Goal: Task Accomplishment & Management: Use online tool/utility

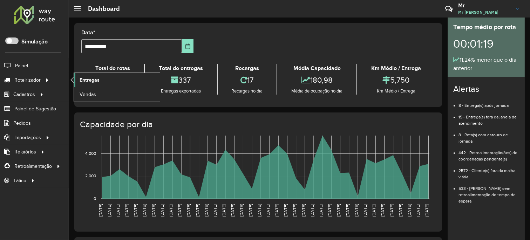
click at [92, 75] on link "Entregas" at bounding box center [117, 80] width 86 height 14
click at [92, 77] on span "Entregas" at bounding box center [90, 79] width 20 height 7
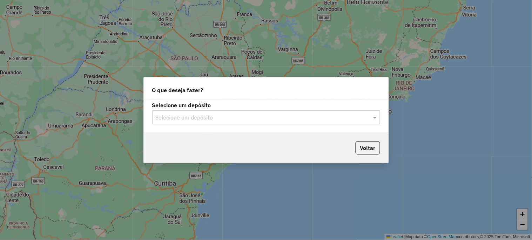
click at [181, 120] on input "text" at bounding box center [259, 118] width 207 height 8
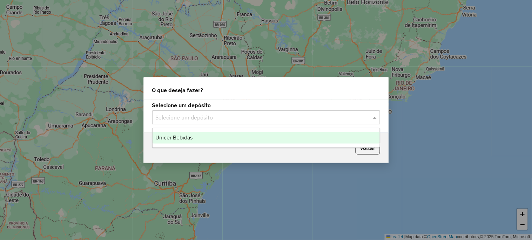
click at [173, 136] on span "Unicer Bebidas" at bounding box center [173, 138] width 37 height 6
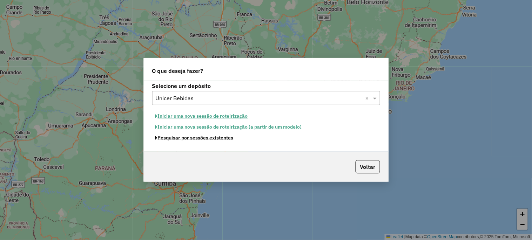
click at [172, 141] on button "Pesquisar por sessões existentes" at bounding box center [194, 138] width 84 height 11
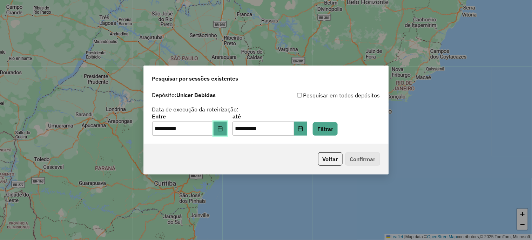
click at [222, 127] on icon "Choose Date" at bounding box center [220, 129] width 6 height 6
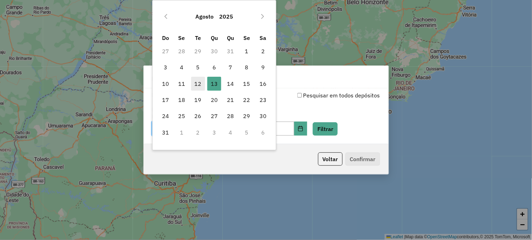
click at [198, 84] on span "12" at bounding box center [198, 84] width 14 height 14
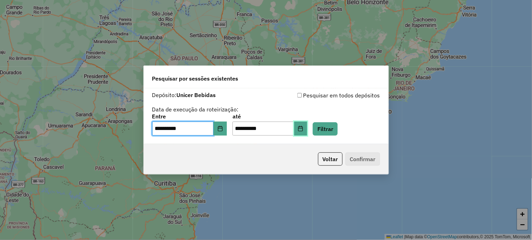
click at [303, 127] on icon "Choose Date" at bounding box center [300, 129] width 5 height 6
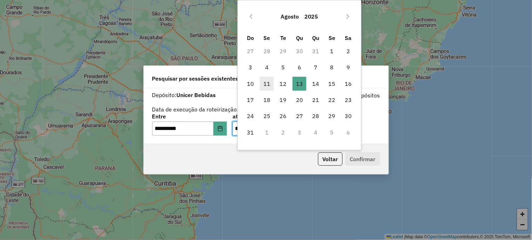
click at [274, 82] on span "11" at bounding box center [267, 84] width 14 height 14
type input "**********"
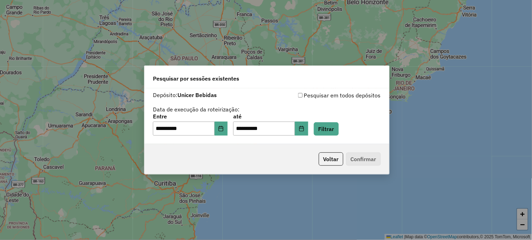
click at [284, 82] on div "Pesquisar por sessões existentes" at bounding box center [266, 77] width 245 height 22
drag, startPoint x: 321, startPoint y: 132, endPoint x: 314, endPoint y: 132, distance: 6.7
click at [321, 132] on div "**********" at bounding box center [267, 125] width 228 height 22
click at [308, 131] on button "Choose Date" at bounding box center [301, 129] width 13 height 14
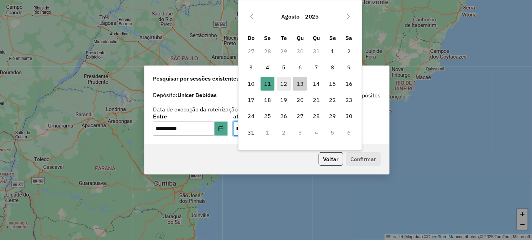
click at [284, 90] on span "12" at bounding box center [284, 84] width 14 height 14
type input "**********"
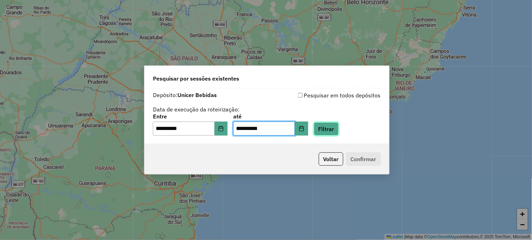
click at [325, 127] on button "Filtrar" at bounding box center [326, 128] width 25 height 13
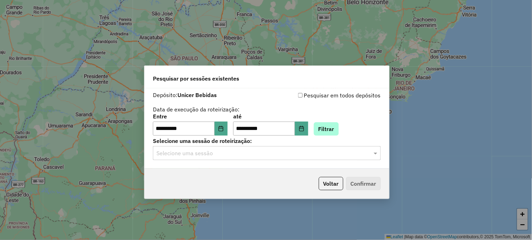
click at [226, 149] on input "text" at bounding box center [259, 153] width 207 height 8
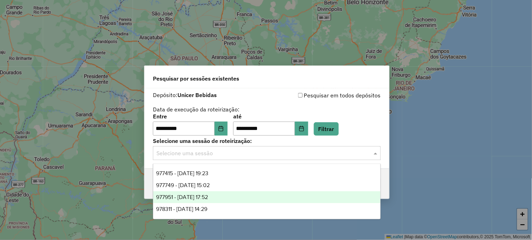
click at [208, 199] on span "977951 - 12/08/2025 17:52" at bounding box center [182, 197] width 52 height 6
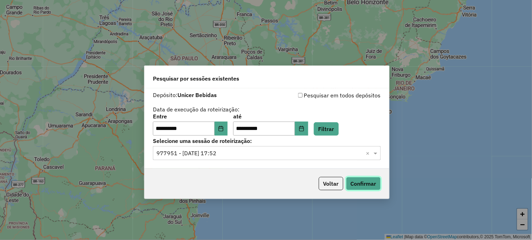
click at [368, 189] on button "Confirmar" at bounding box center [363, 183] width 35 height 13
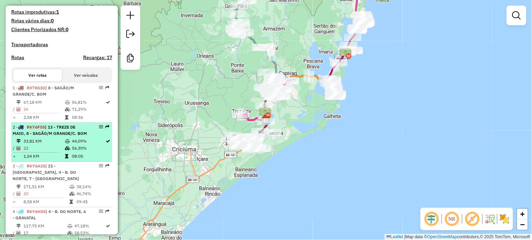
scroll to position [208, 0]
click at [49, 152] on td "22" at bounding box center [43, 148] width 41 height 7
select select "**********"
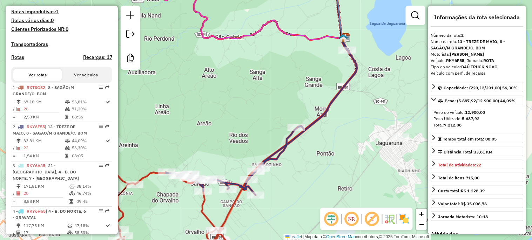
drag, startPoint x: 235, startPoint y: 123, endPoint x: 231, endPoint y: 120, distance: 5.5
click at [231, 120] on div "Janela de atendimento Grade de atendimento Capacidade Transportadoras Veículos …" at bounding box center [266, 120] width 532 height 240
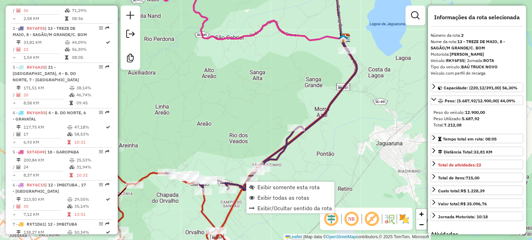
scroll to position [330, 0]
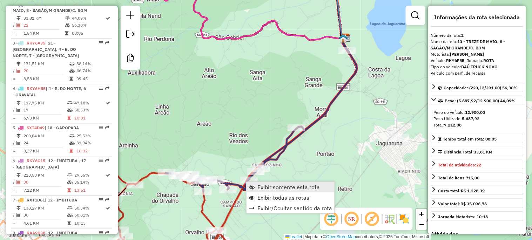
click at [264, 187] on span "Exibir somente esta rota" at bounding box center [288, 187] width 62 height 6
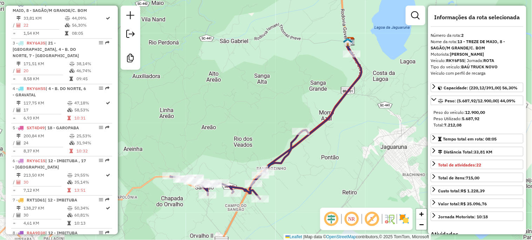
click at [229, 134] on div "Janela de atendimento Grade de atendimento Capacidade Transportadoras Veículos …" at bounding box center [266, 120] width 532 height 240
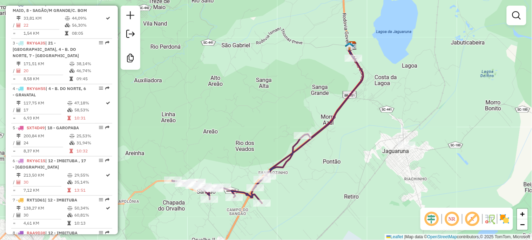
drag, startPoint x: 309, startPoint y: 180, endPoint x: 311, endPoint y: 184, distance: 4.6
click at [311, 184] on div "Janela de atendimento Grade de atendimento Capacidade Transportadoras Veículos …" at bounding box center [266, 120] width 532 height 240
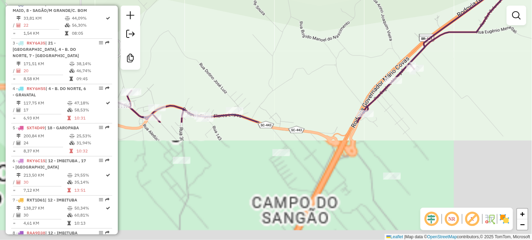
drag, startPoint x: 222, startPoint y: 195, endPoint x: 251, endPoint y: 32, distance: 165.8
click at [250, 42] on div "Janela de atendimento Grade de atendimento Capacidade Transportadoras Veículos …" at bounding box center [266, 120] width 532 height 240
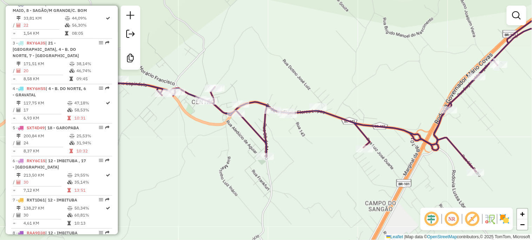
drag, startPoint x: 248, startPoint y: 52, endPoint x: 330, endPoint y: 67, distance: 82.7
click at [330, 67] on div "Janela de atendimento Grade de atendimento Capacidade Transportadoras Veículos …" at bounding box center [266, 120] width 532 height 240
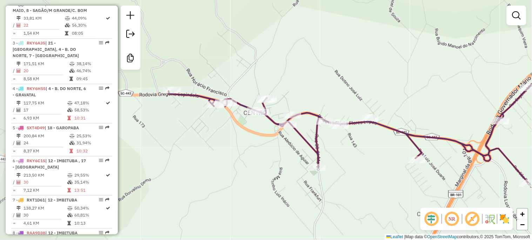
drag, startPoint x: 301, startPoint y: 65, endPoint x: 353, endPoint y: 76, distance: 53.0
click at [353, 76] on div "Janela de atendimento Grade de atendimento Capacidade Transportadoras Veículos …" at bounding box center [266, 120] width 532 height 240
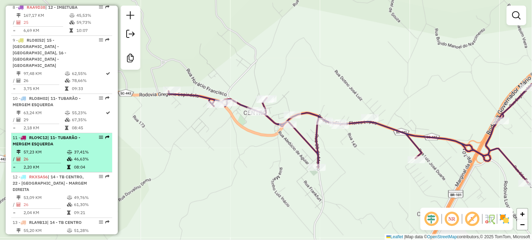
scroll to position [564, 0]
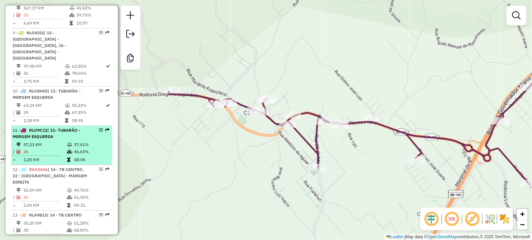
click at [70, 130] on div "11 - RLO9C12 | 11- TUBARÃO - MERGEM ESQUERDA" at bounding box center [50, 133] width 74 height 13
select select "**********"
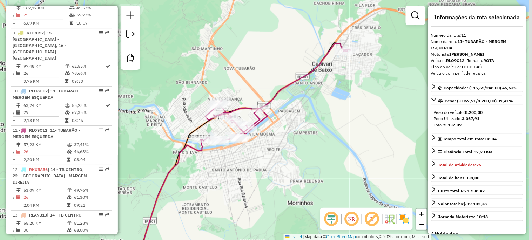
drag, startPoint x: 283, startPoint y: 132, endPoint x: 250, endPoint y: 186, distance: 63.2
click at [250, 186] on div "Janela de atendimento Grade de atendimento Capacidade Transportadoras Veículos …" at bounding box center [266, 120] width 532 height 240
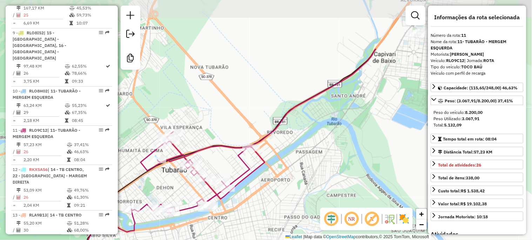
drag, startPoint x: 260, startPoint y: 154, endPoint x: 254, endPoint y: 227, distance: 73.2
click at [254, 227] on div "Janela de atendimento Grade de atendimento Capacidade Transportadoras Veículos …" at bounding box center [266, 120] width 532 height 240
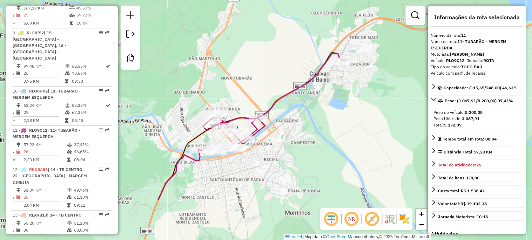
drag, startPoint x: 260, startPoint y: 208, endPoint x: 273, endPoint y: 140, distance: 68.5
click at [273, 141] on div "Janela de atendimento Grade de atendimento Capacidade Transportadoras Veículos …" at bounding box center [266, 120] width 532 height 240
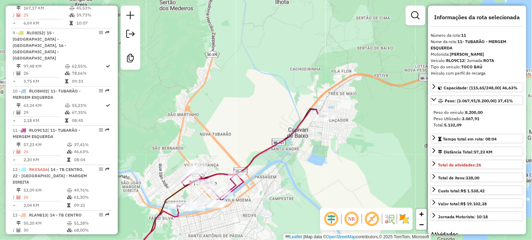
drag, startPoint x: 351, startPoint y: 72, endPoint x: 323, endPoint y: 133, distance: 66.5
click at [323, 133] on div "Janela de atendimento Grade de atendimento Capacidade Transportadoras Veículos …" at bounding box center [266, 120] width 532 height 240
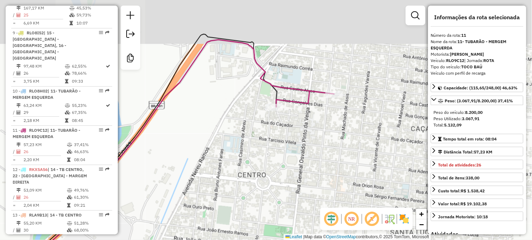
drag, startPoint x: 310, startPoint y: 130, endPoint x: 308, endPoint y: 162, distance: 32.0
click at [308, 162] on div "Janela de atendimento Grade de atendimento Capacidade Transportadoras Veículos …" at bounding box center [266, 120] width 532 height 240
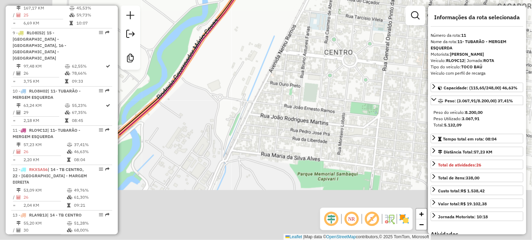
drag, startPoint x: 198, startPoint y: 145, endPoint x: 316, endPoint y: -14, distance: 198.1
click at [316, 0] on html "Aguarde... Pop-up bloqueado! Seu navegador bloqueou automáticamente a abertura …" at bounding box center [266, 120] width 532 height 240
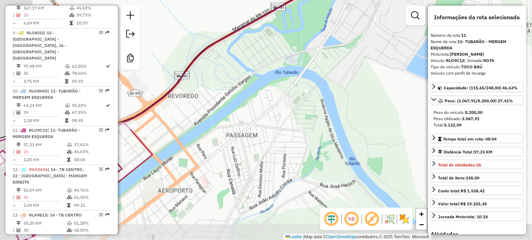
drag, startPoint x: 300, startPoint y: 89, endPoint x: 352, endPoint y: 67, distance: 56.3
click at [349, 68] on div "Janela de atendimento Grade de atendimento Capacidade Transportadoras Veículos …" at bounding box center [266, 120] width 532 height 240
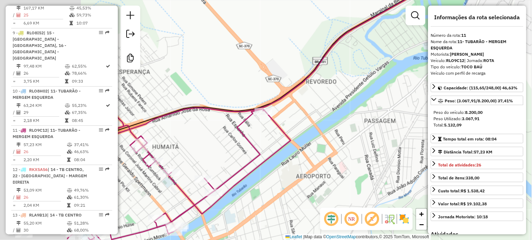
drag, startPoint x: 204, startPoint y: 106, endPoint x: 328, endPoint y: 100, distance: 124.2
click at [328, 100] on div "Janela de atendimento Grade de atendimento Capacidade Transportadoras Veículos …" at bounding box center [266, 120] width 532 height 240
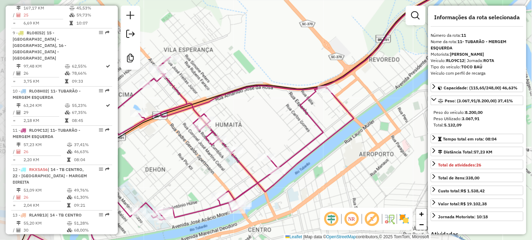
drag, startPoint x: 266, startPoint y: 138, endPoint x: 325, endPoint y: 116, distance: 63.6
click at [325, 116] on div "Janela de atendimento Grade de atendimento Capacidade Transportadoras Veículos …" at bounding box center [266, 120] width 532 height 240
drag, startPoint x: 253, startPoint y: 129, endPoint x: 168, endPoint y: 166, distance: 93.3
click at [170, 166] on div "Janela de atendimento Grade de atendimento Capacidade Transportadoras Veículos …" at bounding box center [266, 120] width 532 height 240
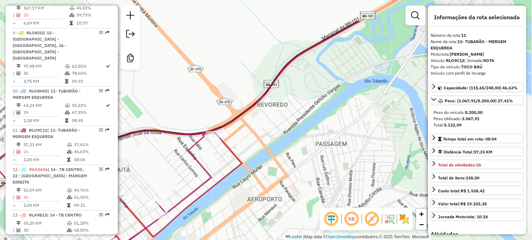
click at [255, 124] on div "Janela de atendimento Grade de atendimento Capacidade Transportadoras Veículos …" at bounding box center [266, 120] width 532 height 240
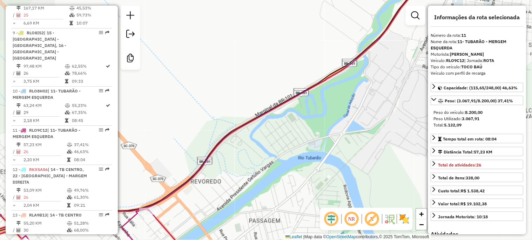
drag, startPoint x: 192, startPoint y: 170, endPoint x: 203, endPoint y: 142, distance: 30.3
click at [191, 170] on icon at bounding box center [228, 120] width 562 height 289
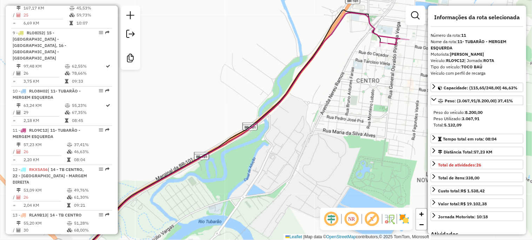
drag, startPoint x: 218, startPoint y: 114, endPoint x: 429, endPoint y: -47, distance: 265.9
click at [429, 0] on html "Aguarde... Pop-up bloqueado! Seu navegador bloqueou automáticamente a abertura …" at bounding box center [266, 120] width 532 height 240
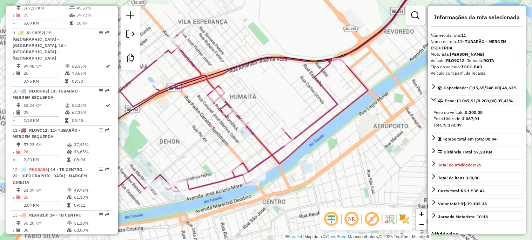
drag, startPoint x: 284, startPoint y: 144, endPoint x: 365, endPoint y: 75, distance: 106.1
click at [365, 75] on div "Janela de atendimento Grade de atendimento Capacidade Transportadoras Veículos …" at bounding box center [266, 120] width 532 height 240
click at [213, 148] on div "Janela de atendimento Grade de atendimento Capacidade Transportadoras Veículos …" at bounding box center [266, 120] width 532 height 240
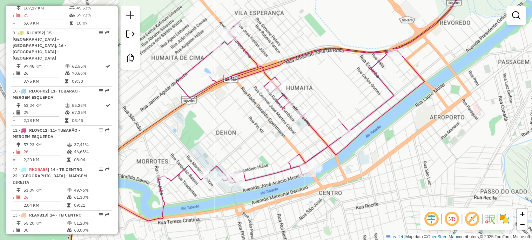
drag, startPoint x: 216, startPoint y: 147, endPoint x: 272, endPoint y: 138, distance: 57.1
click at [272, 138] on div "Janela de atendimento Grade de atendimento Capacidade Transportadoras Veículos …" at bounding box center [266, 120] width 532 height 240
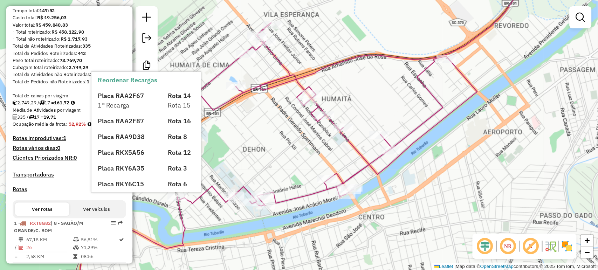
scroll to position [0, 0]
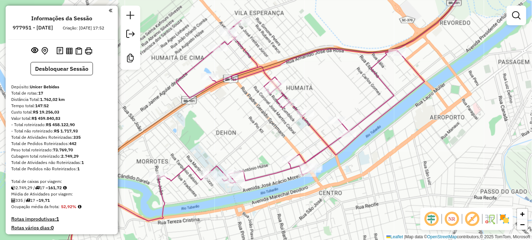
click at [109, 13] on em at bounding box center [111, 10] width 4 height 6
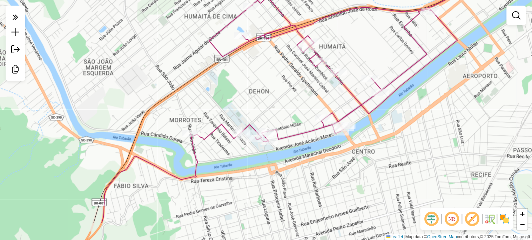
drag, startPoint x: 195, startPoint y: 110, endPoint x: 262, endPoint y: 72, distance: 76.3
click at [248, 80] on div "Janela de atendimento Grade de atendimento Capacidade Transportadoras Veículos …" at bounding box center [266, 120] width 532 height 240
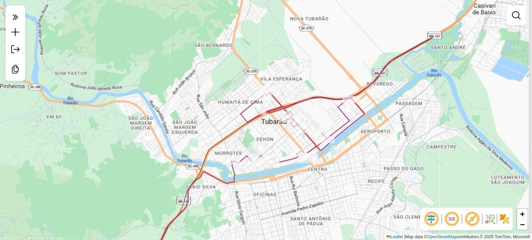
drag, startPoint x: 362, startPoint y: 78, endPoint x: 293, endPoint y: 140, distance: 92.9
click at [293, 140] on div "Janela de atendimento Grade de atendimento Capacidade Transportadoras Veículos …" at bounding box center [266, 120] width 532 height 240
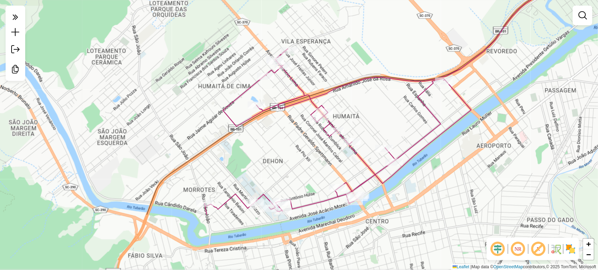
drag, startPoint x: 501, startPoint y: 0, endPoint x: 529, endPoint y: 113, distance: 116.0
click at [529, 113] on div "Janela de atendimento Grade de atendimento Capacidade Transportadoras Veículos …" at bounding box center [299, 135] width 598 height 270
click at [15, 22] on em at bounding box center [15, 17] width 14 height 15
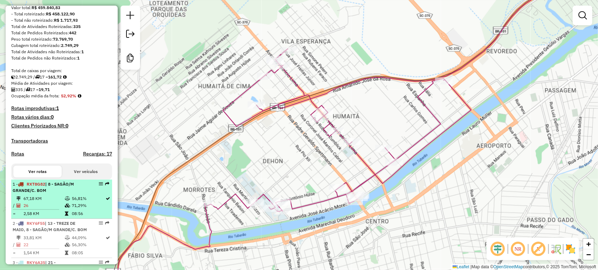
scroll to position [117, 0]
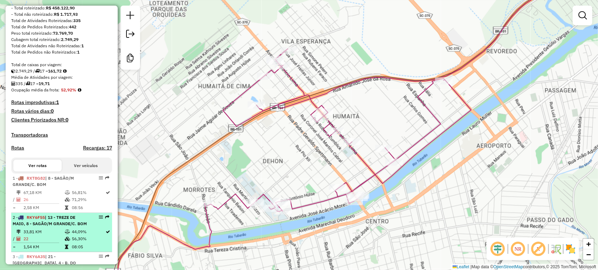
click at [40, 226] on span "| 13 - TREZE DE MAIO, 8 - SAGÃO/M GRANDE/C. BOM" at bounding box center [50, 221] width 74 height 12
select select "**********"
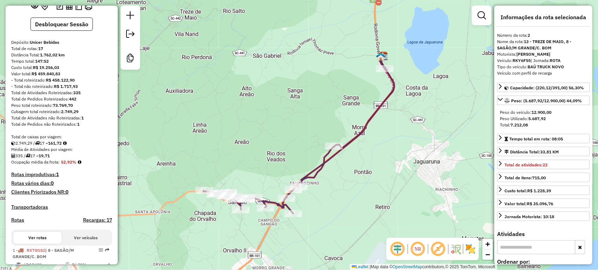
scroll to position [0, 0]
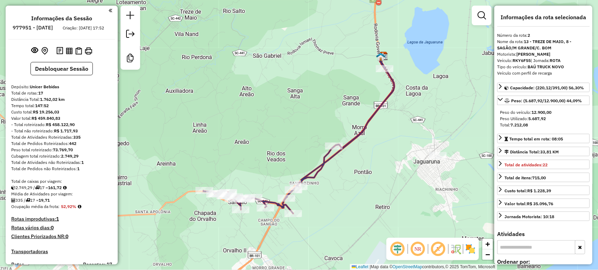
click at [111, 11] on div "Informações da Sessão 977951 - 12/08/2025 Criação: 11/08/2025 17:52 Desbloquear…" at bounding box center [62, 135] width 112 height 259
click at [109, 11] on em at bounding box center [111, 10] width 4 height 6
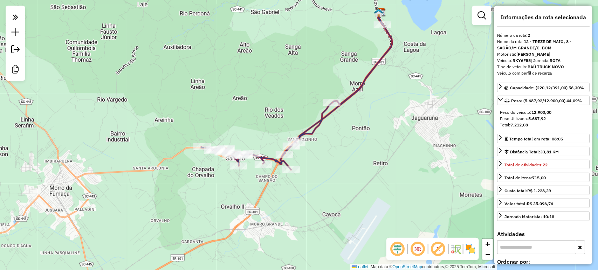
drag, startPoint x: 248, startPoint y: 188, endPoint x: 236, endPoint y: 121, distance: 68.1
click at [237, 122] on div "Janela de atendimento Grade de atendimento Capacidade Transportadoras Veículos …" at bounding box center [299, 135] width 598 height 270
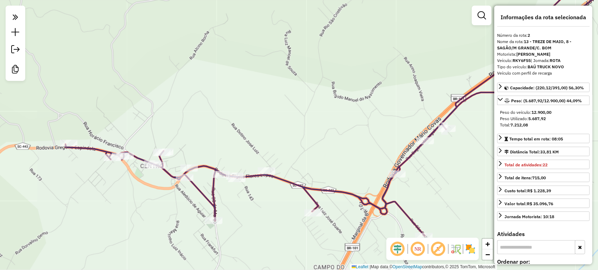
drag, startPoint x: 234, startPoint y: 104, endPoint x: 228, endPoint y: 104, distance: 5.6
click at [230, 104] on div "Janela de atendimento Grade de atendimento Capacidade Transportadoras Veículos …" at bounding box center [299, 135] width 598 height 270
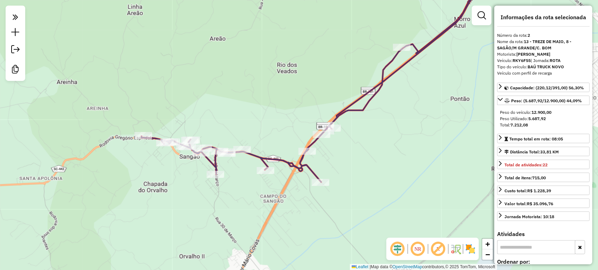
drag, startPoint x: 229, startPoint y: 100, endPoint x: 226, endPoint y: 112, distance: 12.1
click at [226, 112] on div "Janela de atendimento Grade de atendimento Capacidade Transportadoras Veículos …" at bounding box center [299, 135] width 598 height 270
click at [13, 22] on em at bounding box center [15, 17] width 14 height 15
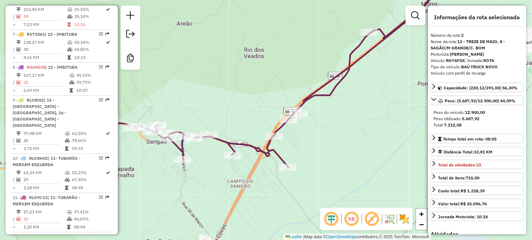
scroll to position [496, 0]
drag, startPoint x: 247, startPoint y: 0, endPoint x: 310, endPoint y: 145, distance: 158.0
click at [313, 145] on div "Janela de atendimento Grade de atendimento Capacidade Transportadoras Veículos …" at bounding box center [266, 120] width 532 height 240
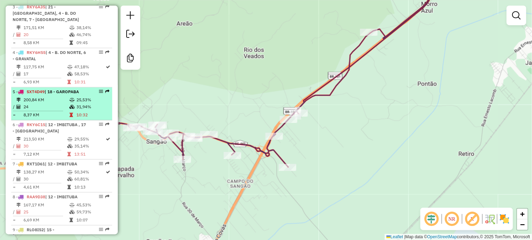
scroll to position [341, 0]
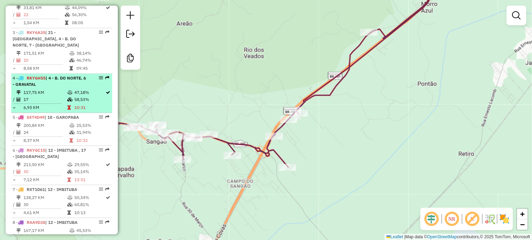
click at [55, 96] on td "117,75 KM" at bounding box center [45, 92] width 44 height 7
select select "**********"
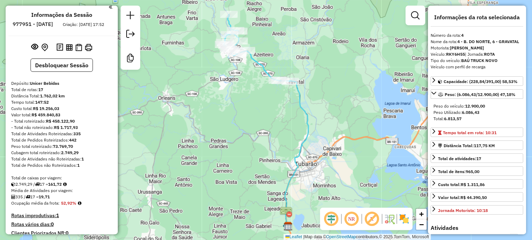
scroll to position [0, 0]
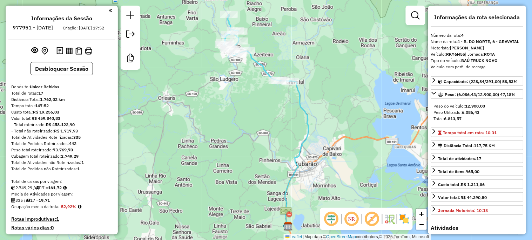
click at [109, 9] on em at bounding box center [111, 10] width 4 height 6
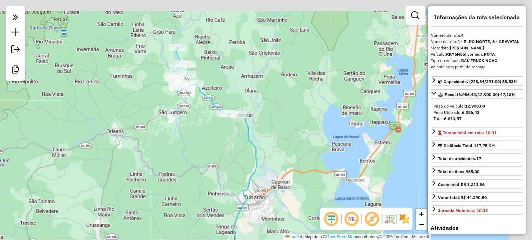
drag, startPoint x: 244, startPoint y: 104, endPoint x: 174, endPoint y: 157, distance: 87.9
click at [174, 157] on div "Janela de atendimento Grade de atendimento Capacidade Transportadoras Veículos …" at bounding box center [266, 120] width 532 height 240
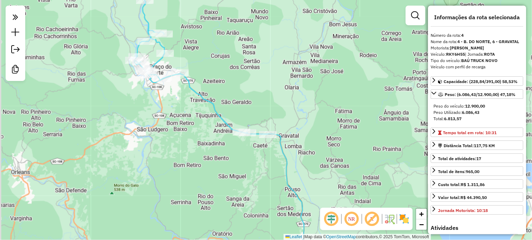
drag, startPoint x: 176, startPoint y: 138, endPoint x: 200, endPoint y: 186, distance: 52.8
click at [200, 187] on div "Janela de atendimento Grade de atendimento Capacidade Transportadoras Veículos …" at bounding box center [266, 120] width 532 height 240
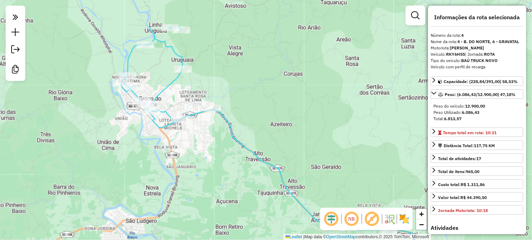
drag, startPoint x: 197, startPoint y: 175, endPoint x: 206, endPoint y: 226, distance: 51.6
click at [206, 226] on div "Janela de atendimento Grade de atendimento Capacidade Transportadoras Veículos …" at bounding box center [266, 120] width 532 height 240
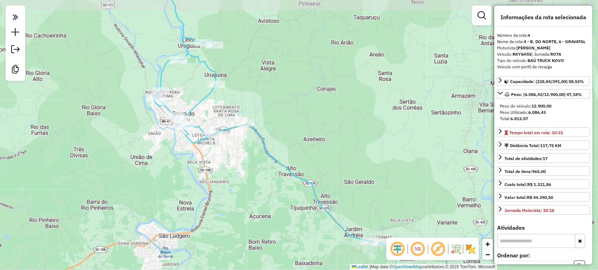
drag, startPoint x: 516, startPoint y: 0, endPoint x: 406, endPoint y: 139, distance: 177.7
click at [411, 142] on div "Janela de atendimento Grade de atendimento Capacidade Transportadoras Veículos …" at bounding box center [299, 135] width 598 height 270
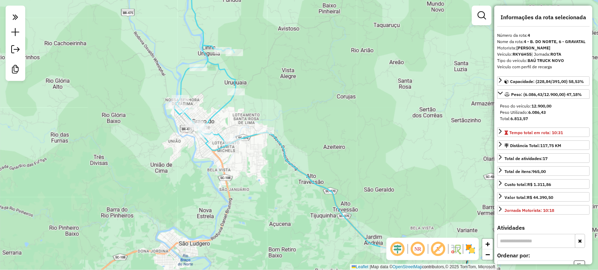
drag, startPoint x: 311, startPoint y: 102, endPoint x: 402, endPoint y: 81, distance: 93.4
click at [337, 107] on div "Janela de atendimento Grade de atendimento Capacidade Transportadoras Veículos …" at bounding box center [299, 135] width 598 height 270
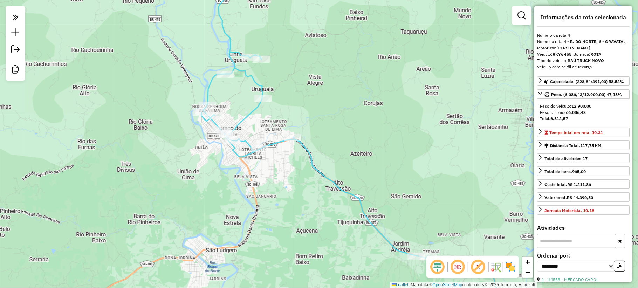
drag, startPoint x: 570, startPoint y: 0, endPoint x: 230, endPoint y: 105, distance: 355.2
click at [408, 173] on div "Janela de atendimento Grade de atendimento Capacidade Transportadoras Veículos …" at bounding box center [319, 144] width 638 height 288
click at [285, 98] on div "Janela de atendimento Grade de atendimento Capacidade Transportadoras Veículos …" at bounding box center [319, 144] width 638 height 288
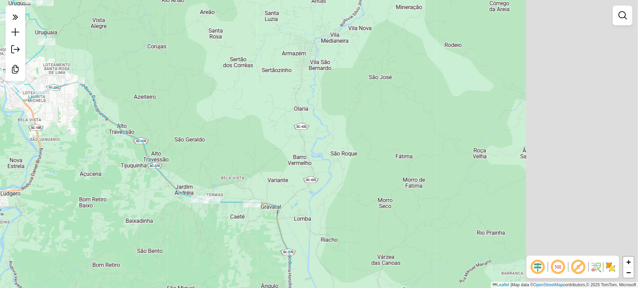
drag, startPoint x: 230, startPoint y: 105, endPoint x: 234, endPoint y: 105, distance: 3.9
click at [233, 105] on div "Janela de atendimento Grade de atendimento Capacidade Transportadoras Veículos …" at bounding box center [319, 144] width 638 height 288
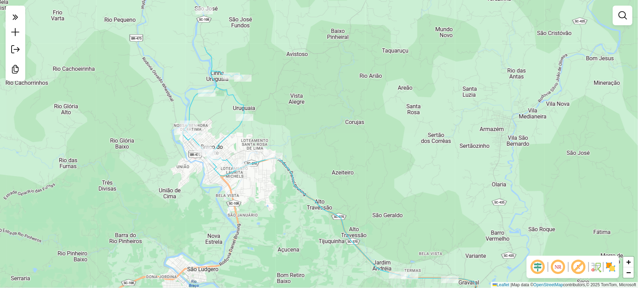
drag, startPoint x: 211, startPoint y: 107, endPoint x: 373, endPoint y: 174, distance: 175.9
click at [373, 174] on div "Janela de atendimento Grade de atendimento Capacidade Transportadoras Veículos …" at bounding box center [319, 144] width 638 height 288
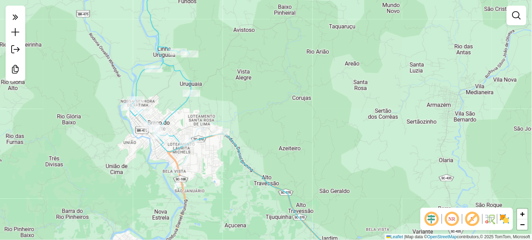
drag, startPoint x: 613, startPoint y: 0, endPoint x: 319, endPoint y: 96, distance: 309.5
click at [319, 96] on div "Janela de atendimento Grade de atendimento Capacidade Transportadoras Veículos …" at bounding box center [266, 120] width 532 height 240
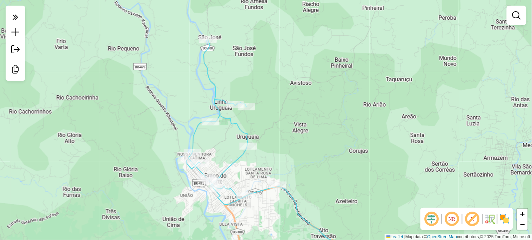
drag, startPoint x: 338, startPoint y: 159, endPoint x: 362, endPoint y: 150, distance: 25.9
click at [362, 150] on div "Janela de atendimento Grade de atendimento Capacidade Transportadoras Veículos …" at bounding box center [266, 120] width 532 height 240
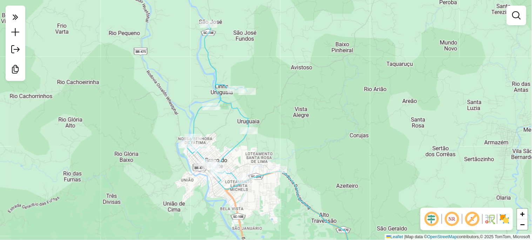
drag, startPoint x: 292, startPoint y: 156, endPoint x: 293, endPoint y: 141, distance: 15.4
click at [293, 141] on div "Janela de atendimento Grade de atendimento Capacidade Transportadoras Veículos …" at bounding box center [266, 120] width 532 height 240
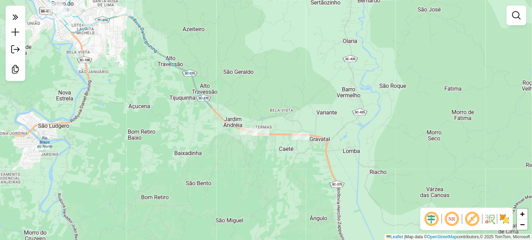
drag, startPoint x: 358, startPoint y: 167, endPoint x: 198, endPoint y: 19, distance: 217.1
click at [203, 10] on div "Janela de atendimento Grade de atendimento Capacidade Transportadoras Veículos …" at bounding box center [266, 120] width 532 height 240
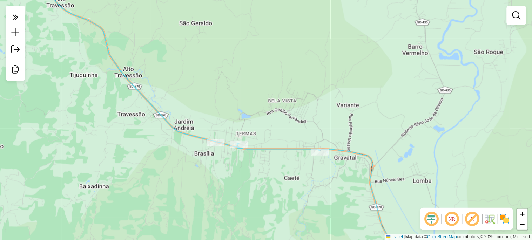
click at [456, 124] on div "Janela de atendimento Grade de atendimento Capacidade Transportadoras Veículos …" at bounding box center [266, 120] width 532 height 240
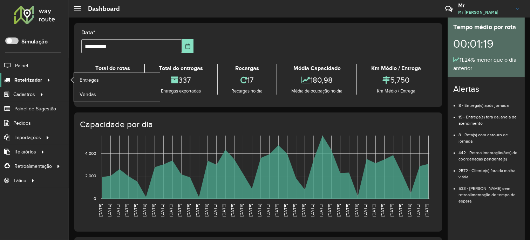
click at [50, 80] on div at bounding box center [47, 79] width 11 height 7
click at [78, 78] on link "Entregas" at bounding box center [117, 80] width 86 height 14
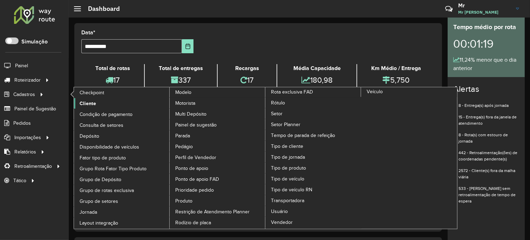
click at [82, 103] on span "Cliente" at bounding box center [88, 103] width 16 height 7
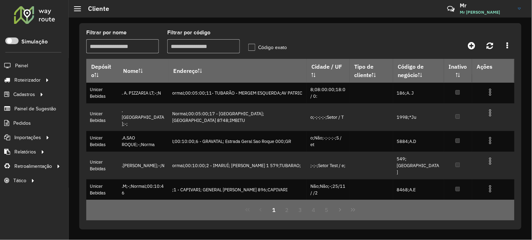
click at [204, 50] on input "Filtrar por código" at bounding box center [203, 46] width 73 height 14
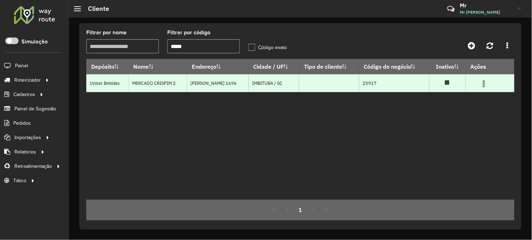
type input "*****"
click at [488, 86] on img at bounding box center [484, 84] width 8 height 8
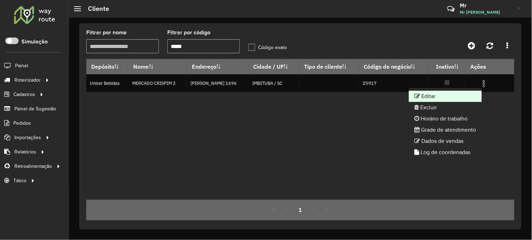
click at [463, 96] on li "Editar" at bounding box center [445, 96] width 73 height 11
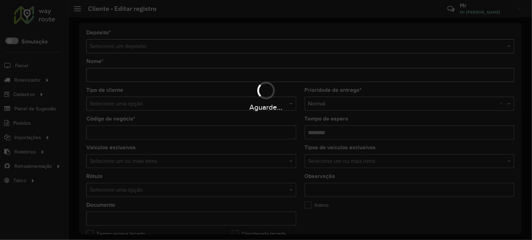
type input "**********"
type input "*****"
type input "********"
type input "**********"
type input "********"
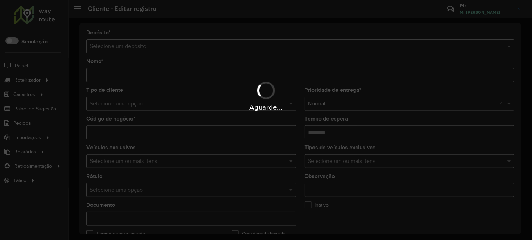
type input "**********"
type input "*********"
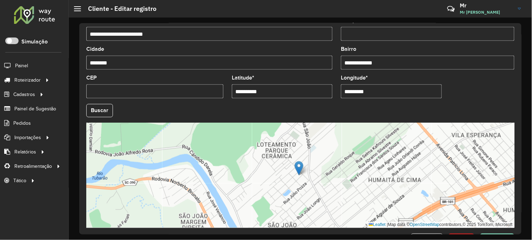
scroll to position [260, 0]
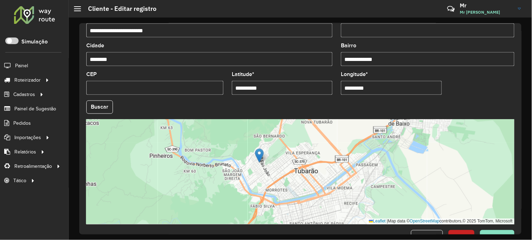
drag, startPoint x: 399, startPoint y: 179, endPoint x: 229, endPoint y: 169, distance: 170.4
click at [229, 169] on div "Leaflet | Map data © OpenStreetMap contributors,© 2025 TomTom, Microsoft" at bounding box center [300, 172] width 428 height 105
click at [267, 88] on input "**********" at bounding box center [282, 88] width 101 height 14
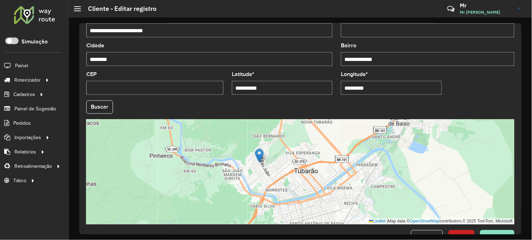
paste input "text"
type input "**********"
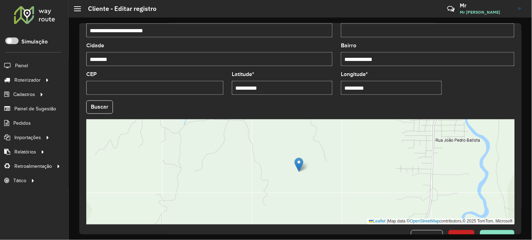
click at [377, 88] on input "*********" at bounding box center [391, 88] width 101 height 14
paste input "*"
type input "**********"
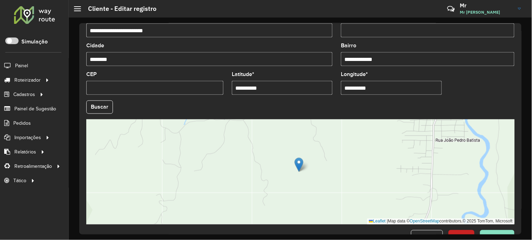
click at [374, 110] on hb-app "Aguarde... Pop-up bloqueado! Seu navegador bloqueou automáticamente a abertura …" at bounding box center [266, 120] width 532 height 240
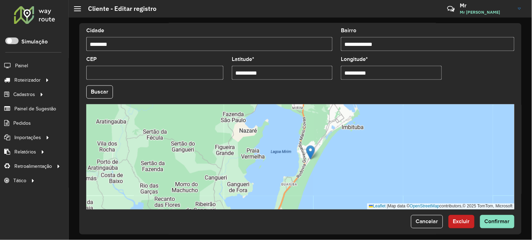
scroll to position [283, 0]
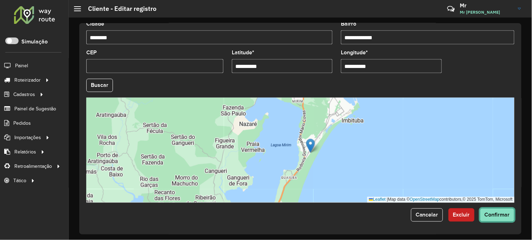
click at [503, 214] on span "Confirmar" at bounding box center [496, 215] width 25 height 6
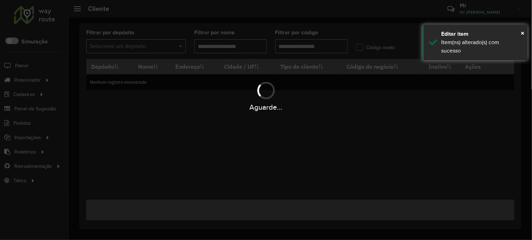
type input "*****"
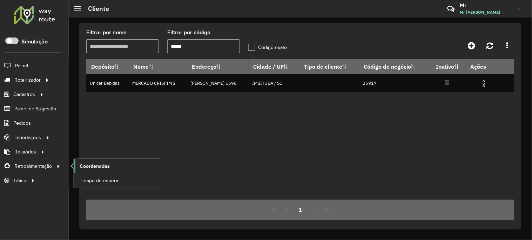
click at [95, 166] on span "Coordenadas" at bounding box center [95, 166] width 30 height 7
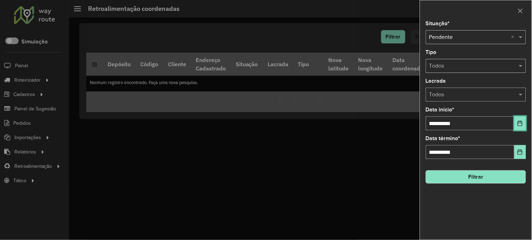
click at [519, 125] on icon "Choose Date" at bounding box center [520, 124] width 6 height 6
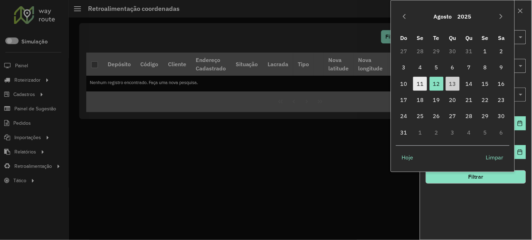
click at [417, 89] on span "11" at bounding box center [420, 84] width 14 height 14
type input "**********"
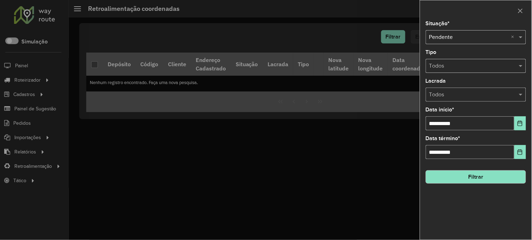
click at [473, 176] on button "Filtrar" at bounding box center [476, 176] width 100 height 13
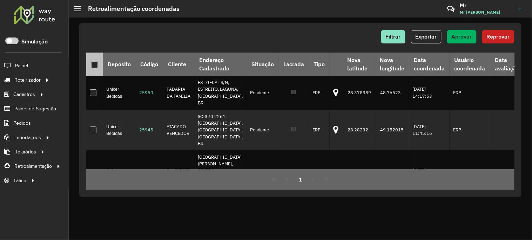
click at [97, 67] on div at bounding box center [94, 64] width 7 height 7
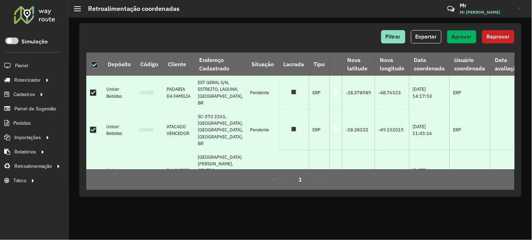
click at [465, 38] on span "Aprovar" at bounding box center [462, 37] width 20 height 6
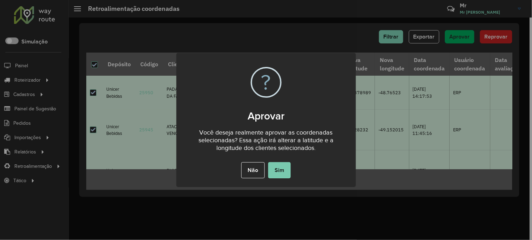
click at [284, 168] on button "Sim" at bounding box center [279, 170] width 22 height 16
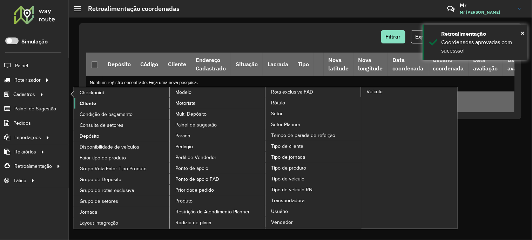
click at [84, 107] on span "Cliente" at bounding box center [88, 103] width 16 height 7
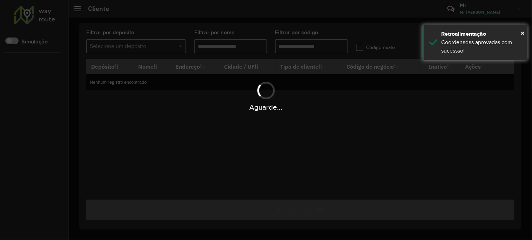
type input "*****"
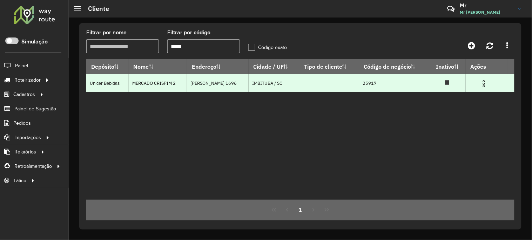
click at [484, 85] on img at bounding box center [484, 84] width 8 height 8
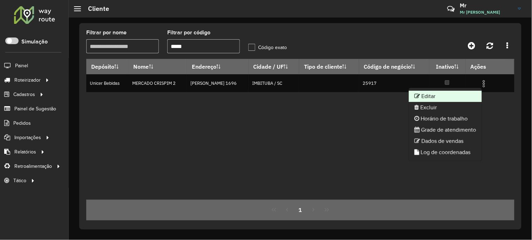
click at [440, 96] on li "Editar" at bounding box center [445, 96] width 73 height 11
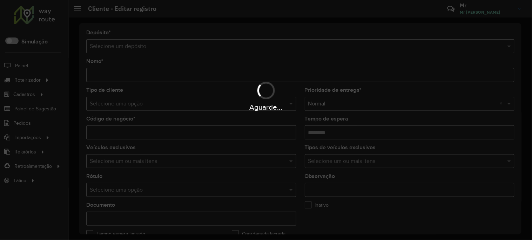
type input "**********"
type input "*****"
type input "********"
type input "**********"
type input "********"
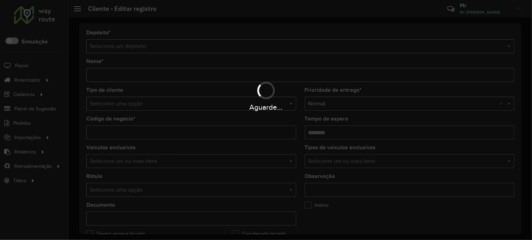
type input "**********"
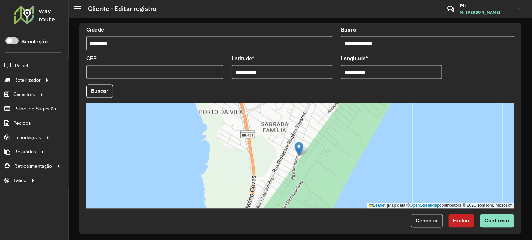
scroll to position [283, 0]
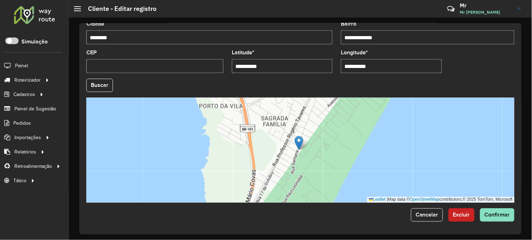
click at [36, 16] on div at bounding box center [34, 15] width 42 height 18
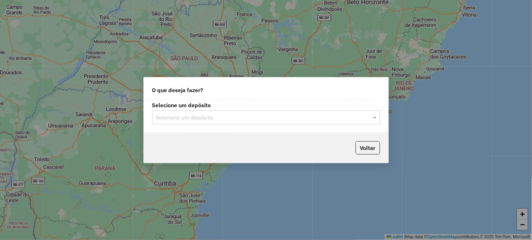
click at [189, 125] on div "Selecione um depósito Selecione um depósito" at bounding box center [266, 116] width 245 height 33
click at [182, 119] on input "text" at bounding box center [259, 118] width 207 height 8
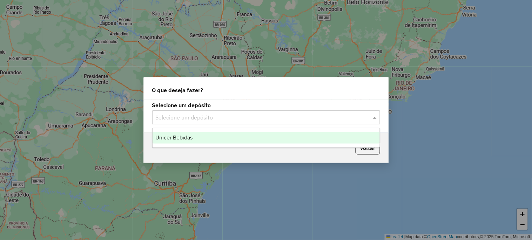
click at [167, 135] on span "Unicer Bebidas" at bounding box center [173, 138] width 37 height 6
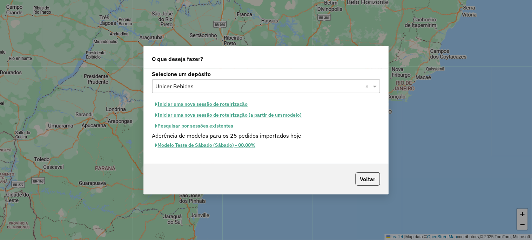
click at [209, 207] on div "O que deseja fazer? Selecione um depósito Selecione um depósito × Unicer Bebida…" at bounding box center [266, 120] width 532 height 240
click at [176, 104] on button "Iniciar uma nova sessão de roteirização" at bounding box center [201, 104] width 99 height 11
select select "*"
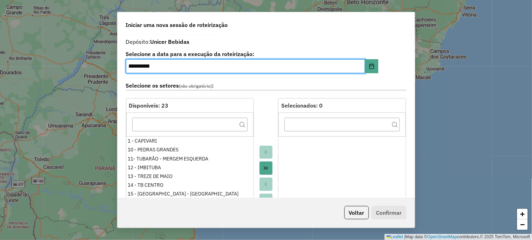
click at [133, 68] on input "**********" at bounding box center [245, 66] width 239 height 14
click at [130, 67] on input "**********" at bounding box center [245, 66] width 239 height 14
type input "**********"
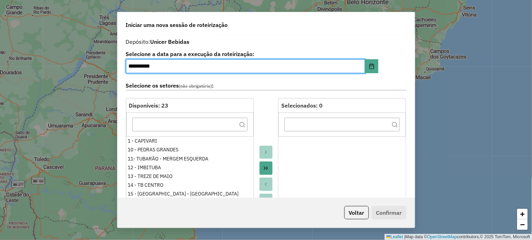
click at [263, 168] on icon "Move All to Target" at bounding box center [266, 168] width 6 height 6
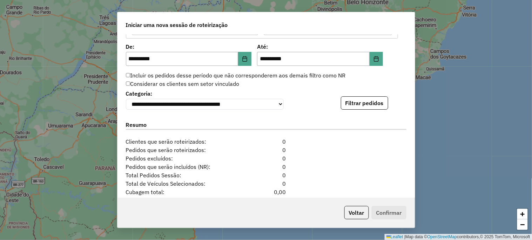
scroll to position [621, 0]
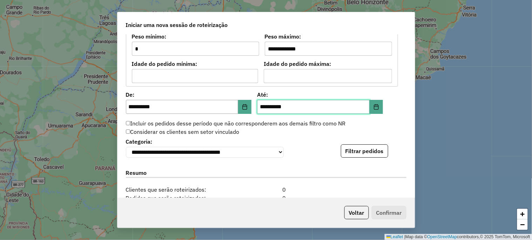
click at [261, 107] on input "**********" at bounding box center [313, 107] width 113 height 14
type input "**********"
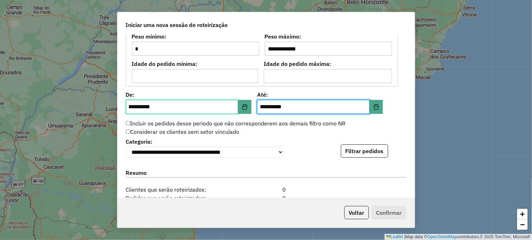
click at [130, 106] on input "**********" at bounding box center [182, 107] width 113 height 14
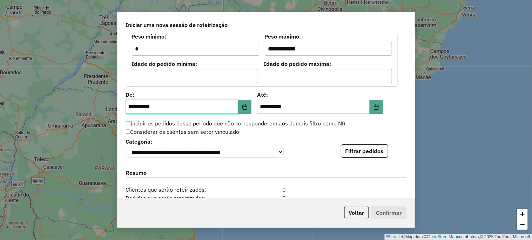
click at [130, 106] on input "**********" at bounding box center [182, 107] width 113 height 14
type input "**********"
click at [274, 137] on label "Categoria:" at bounding box center [205, 141] width 158 height 8
click at [351, 151] on button "Filtrar pedidos" at bounding box center [364, 150] width 47 height 13
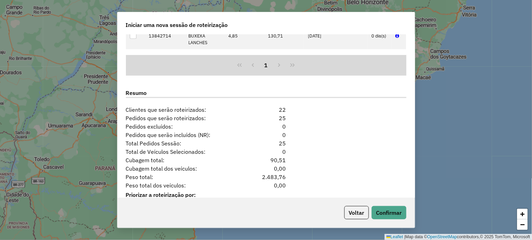
scroll to position [854, 0]
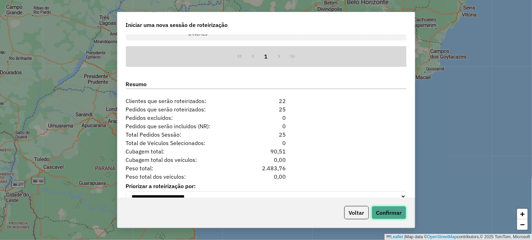
click at [392, 214] on button "Confirmar" at bounding box center [389, 212] width 35 height 13
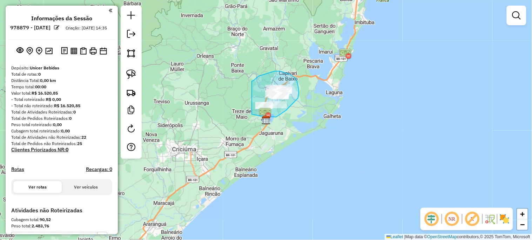
drag, startPoint x: 252, startPoint y: 81, endPoint x: 243, endPoint y: 107, distance: 27.5
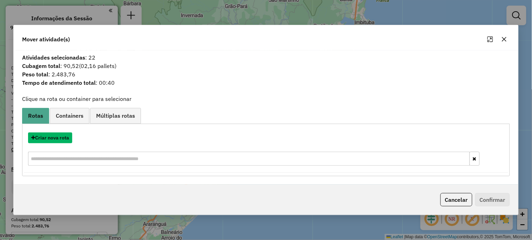
click at [66, 138] on button "Criar nova rota" at bounding box center [50, 138] width 44 height 11
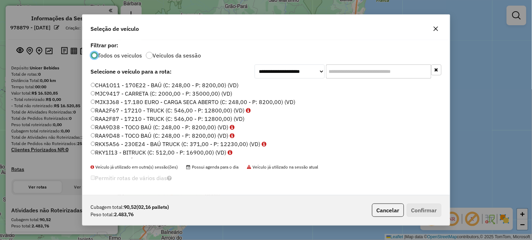
scroll to position [4, 2]
click at [341, 77] on input "text" at bounding box center [378, 72] width 105 height 14
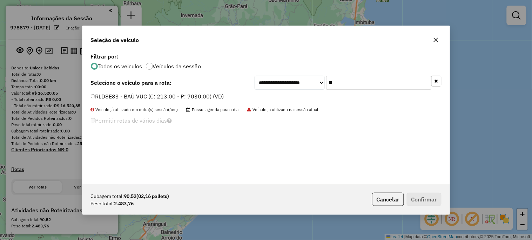
type input "**"
click at [209, 96] on label "RLD8E83 - BAÚ VUC (C: 213,00 - P: 7030,00) (VD)" at bounding box center [157, 96] width 133 height 8
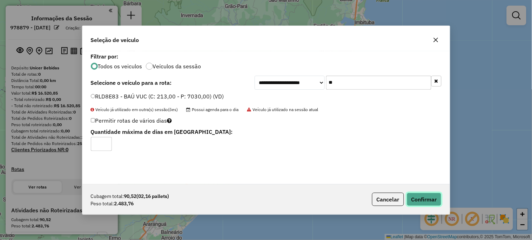
click at [432, 202] on button "Confirmar" at bounding box center [424, 199] width 35 height 13
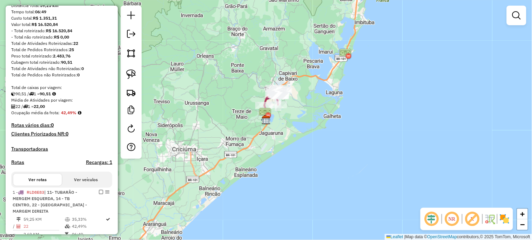
scroll to position [78, 0]
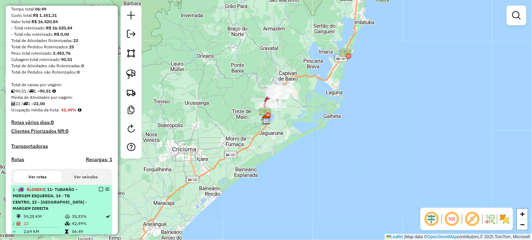
click at [100, 191] on em at bounding box center [101, 189] width 4 height 4
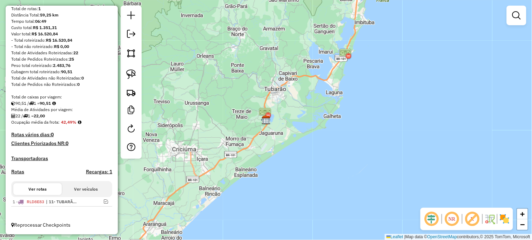
click at [134, 35] on em at bounding box center [131, 34] width 8 height 8
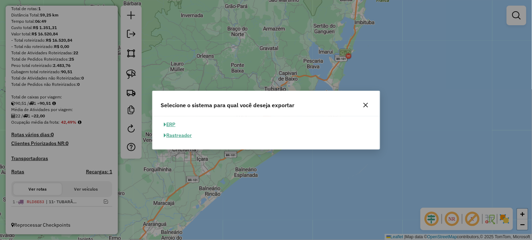
click at [173, 124] on button "ERP" at bounding box center [170, 124] width 18 height 11
select select "**"
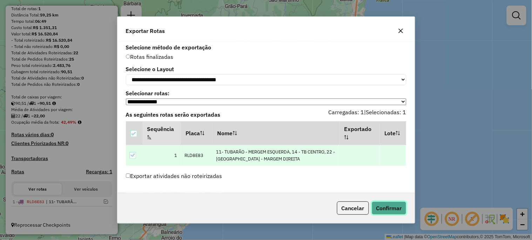
click at [385, 212] on button "Confirmar" at bounding box center [389, 208] width 35 height 13
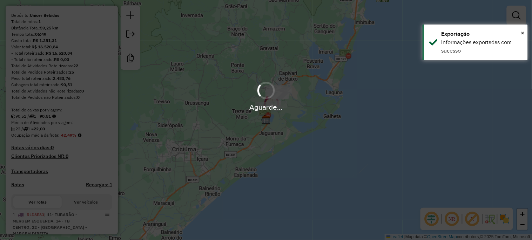
scroll to position [97, 0]
